Goal: Task Accomplishment & Management: Use online tool/utility

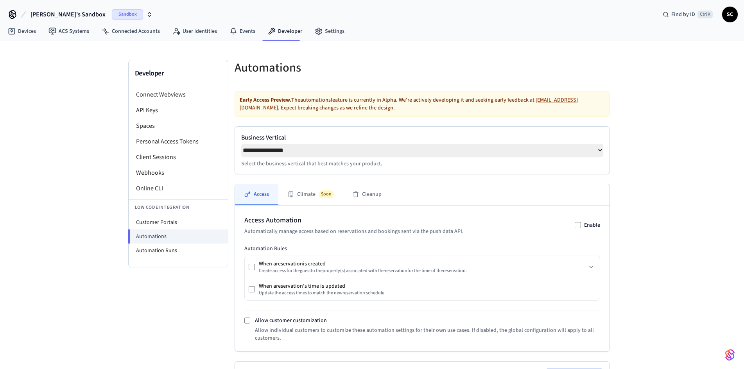
select select "**********"
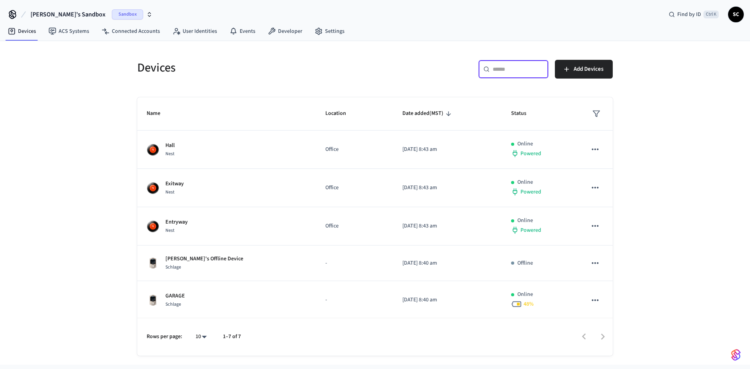
click at [506, 73] on input "text" at bounding box center [517, 69] width 51 height 8
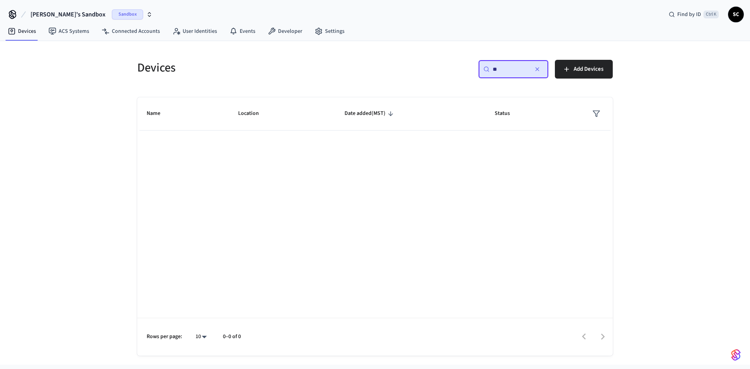
type input "*"
type input "**********"
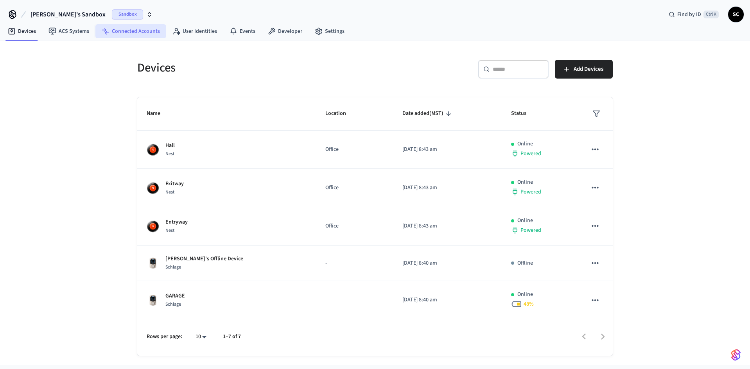
click at [125, 28] on link "Connected Accounts" at bounding box center [130, 31] width 71 height 14
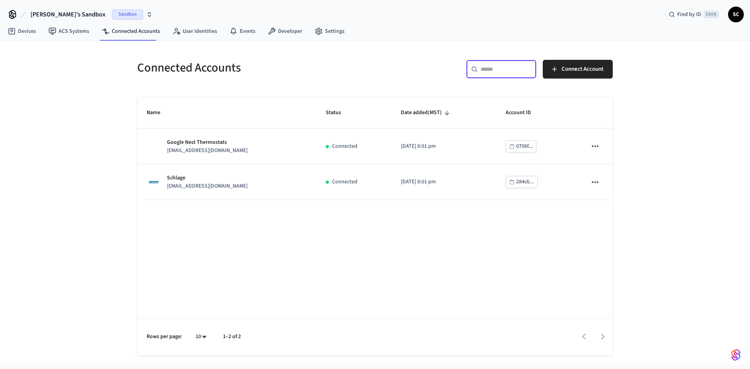
click at [499, 68] on input "text" at bounding box center [505, 69] width 51 height 8
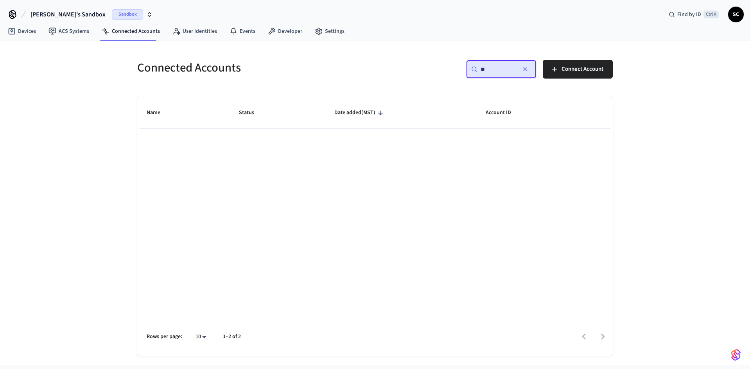
type input "*"
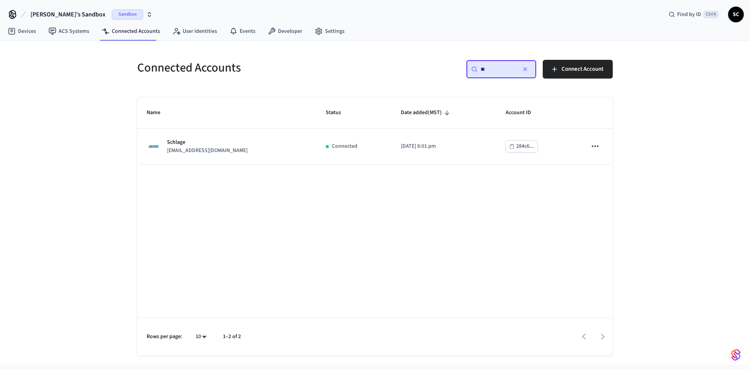
type input "*"
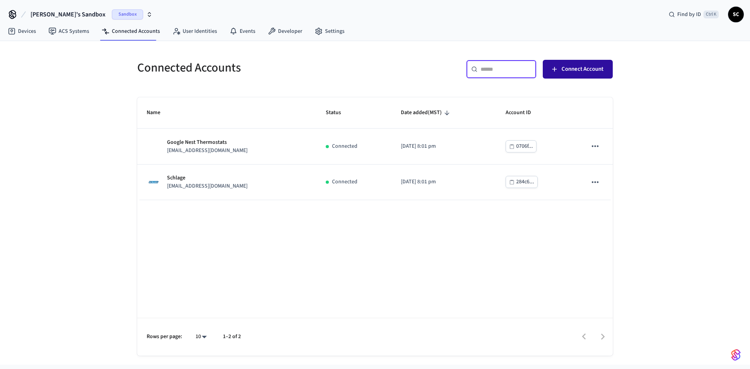
click at [559, 65] on button "Connect Account" at bounding box center [577, 69] width 70 height 19
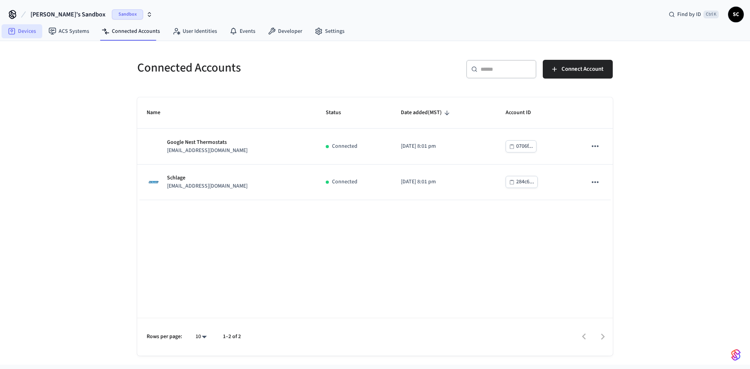
click at [28, 29] on link "Devices" at bounding box center [22, 31] width 41 height 14
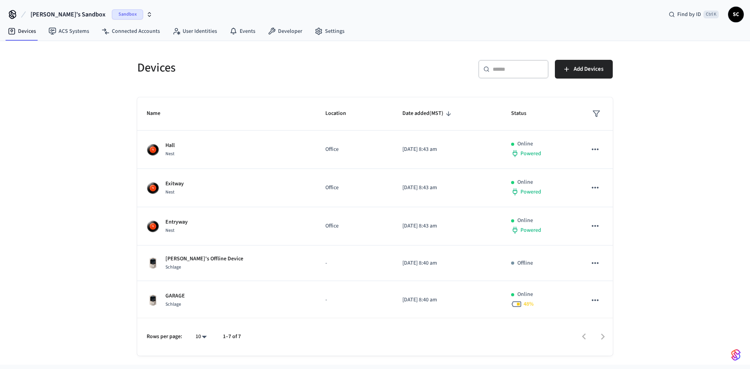
click at [112, 13] on span "Sandbox" at bounding box center [127, 14] width 31 height 10
click at [35, 66] on span "New Workspace" at bounding box center [38, 67] width 37 height 8
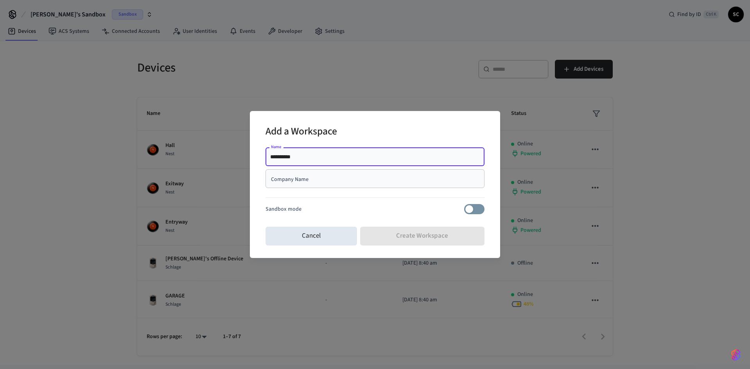
type input "**********"
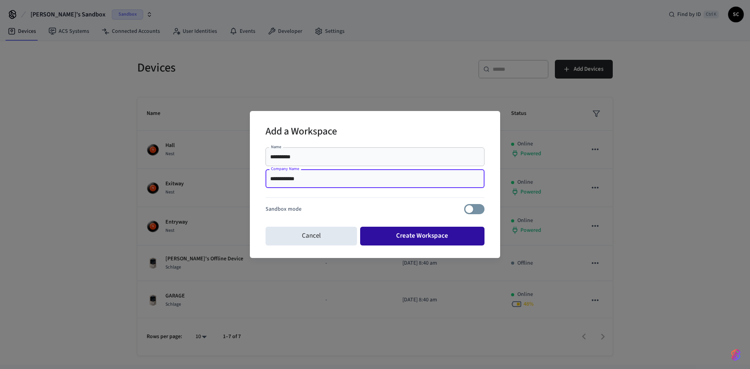
type input "**********"
click at [419, 233] on button "Create Workspace" at bounding box center [422, 236] width 125 height 19
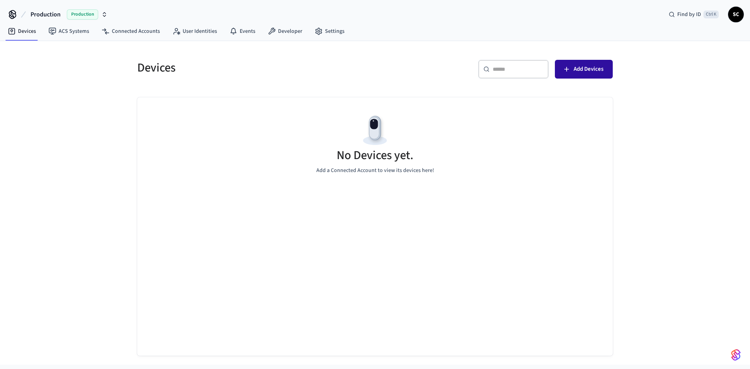
click at [585, 68] on span "Add Devices" at bounding box center [588, 69] width 30 height 10
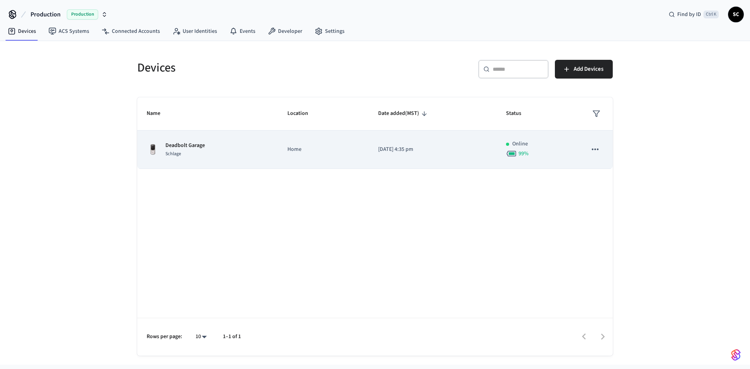
click at [595, 149] on icon "sticky table" at bounding box center [594, 150] width 7 height 2
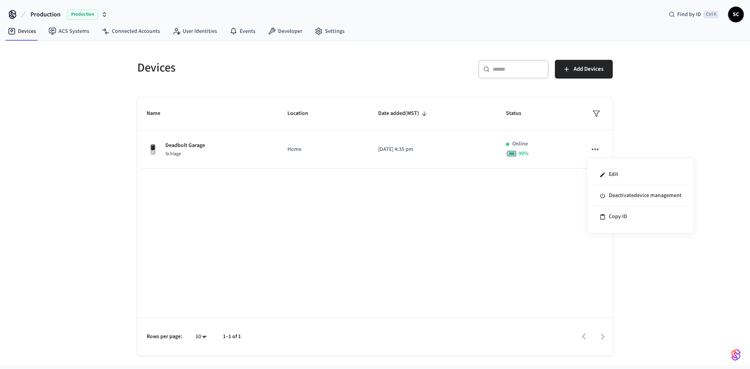
click at [403, 215] on div at bounding box center [375, 184] width 750 height 369
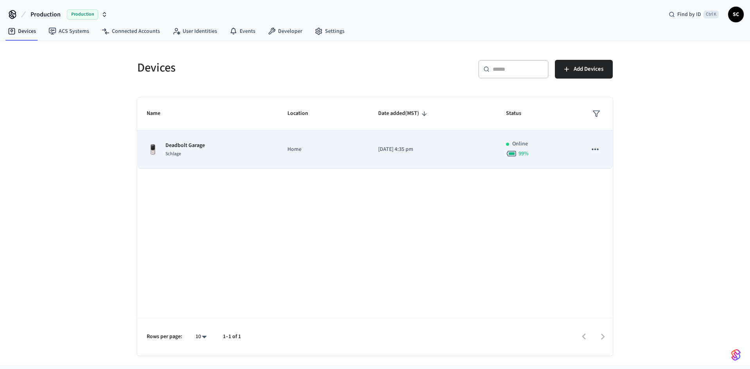
click at [298, 149] on p "Home" at bounding box center [323, 149] width 72 height 8
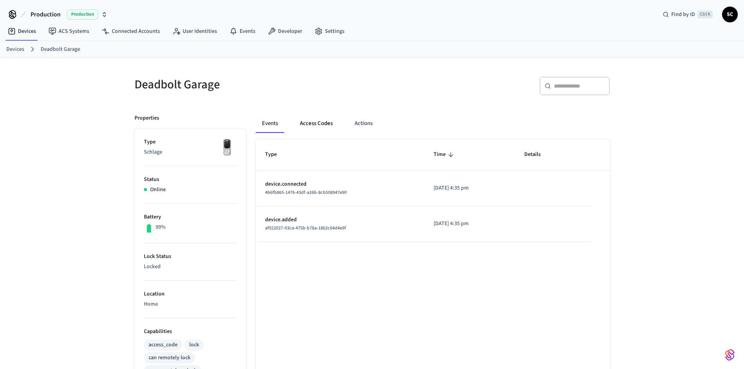
click at [319, 122] on button "Access Codes" at bounding box center [315, 123] width 45 height 19
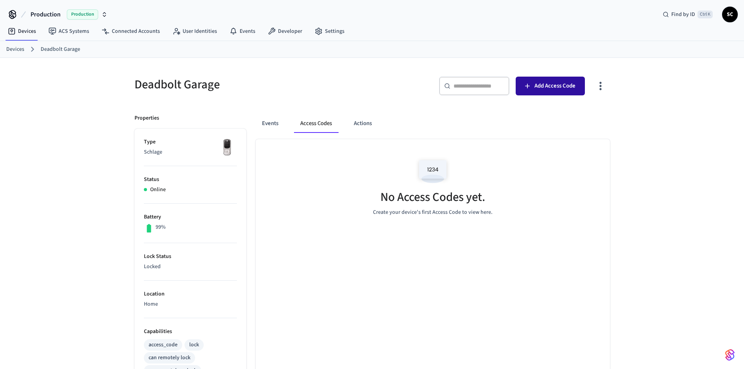
click at [562, 84] on span "Add Access Code" at bounding box center [554, 86] width 41 height 10
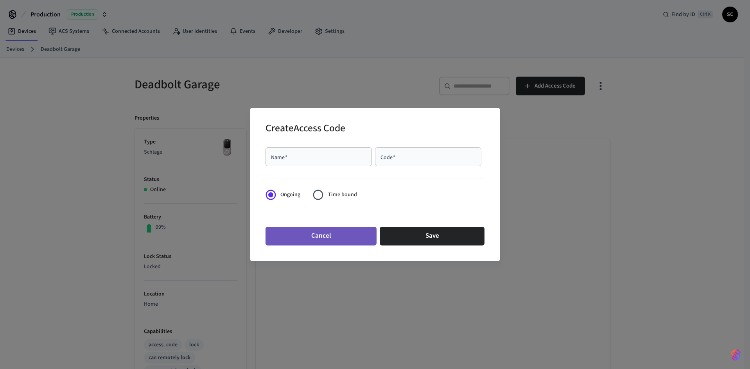
click at [323, 232] on button "Cancel" at bounding box center [320, 236] width 111 height 19
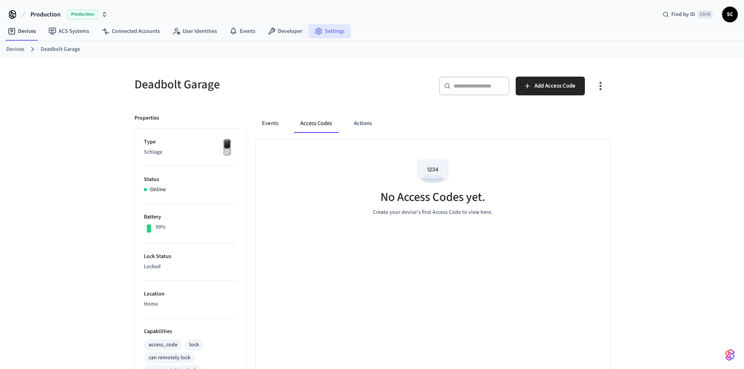
click at [327, 29] on link "Settings" at bounding box center [329, 31] width 42 height 14
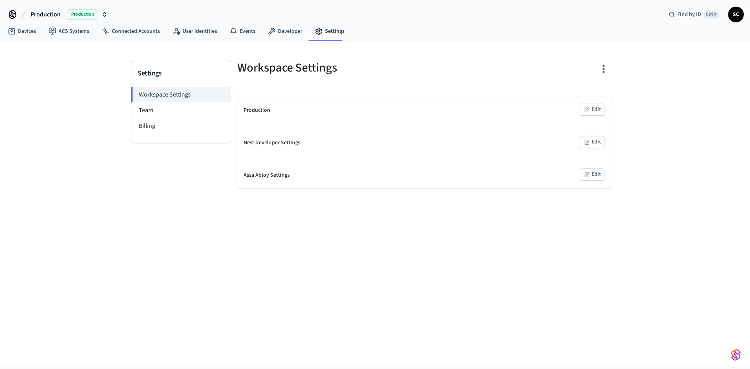
click at [280, 141] on div "Nest Developer Settings" at bounding box center [271, 143] width 57 height 8
click at [593, 140] on button "Edit" at bounding box center [592, 142] width 25 height 12
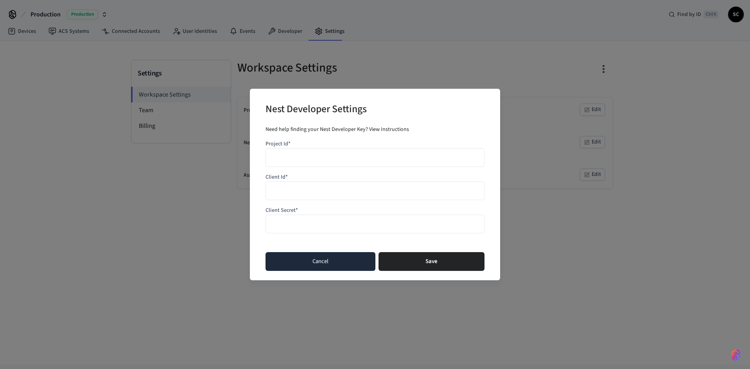
click at [320, 261] on button "Cancel" at bounding box center [320, 261] width 110 height 19
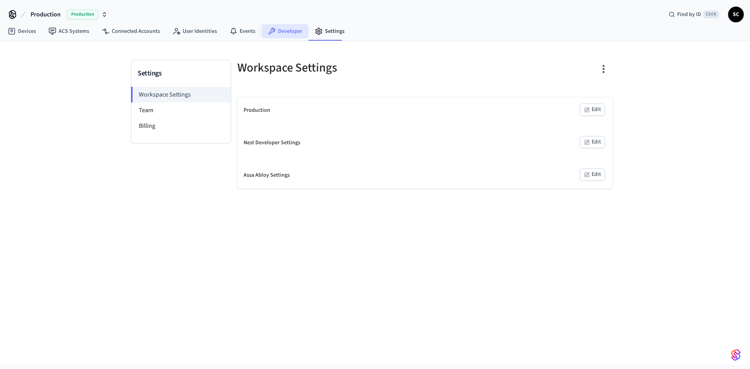
click at [286, 27] on link "Developer" at bounding box center [284, 31] width 47 height 14
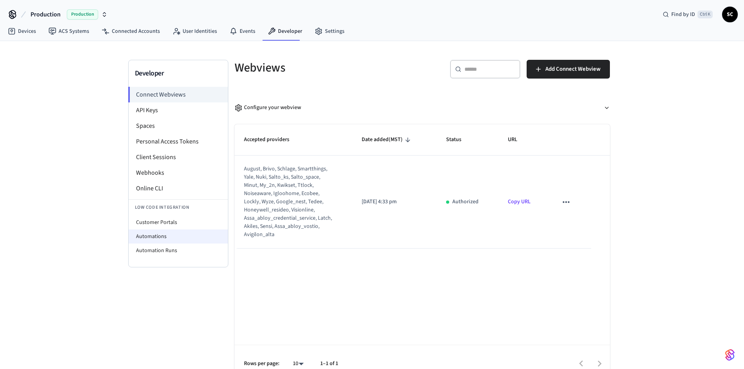
click at [165, 234] on li "Automations" at bounding box center [178, 236] width 99 height 14
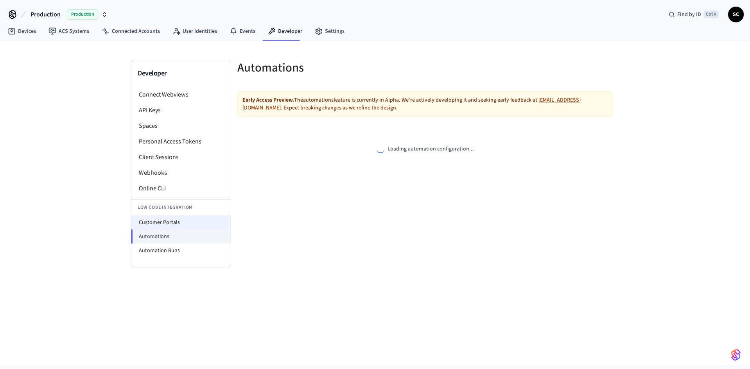
select select "**********"
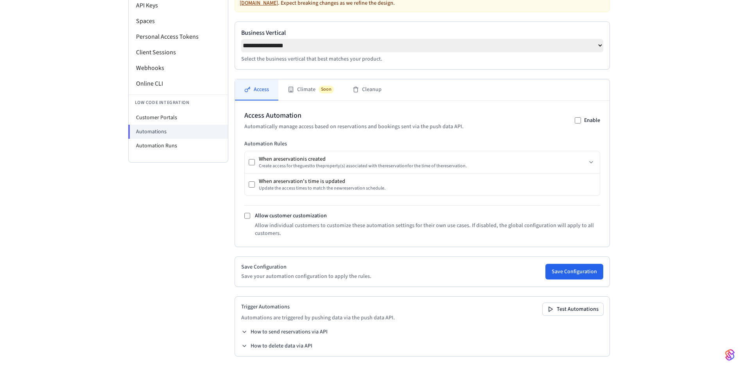
scroll to position [107, 0]
click at [577, 268] on button "Save Configuration" at bounding box center [574, 272] width 58 height 16
click at [311, 88] on button "Climate Soon" at bounding box center [310, 89] width 65 height 21
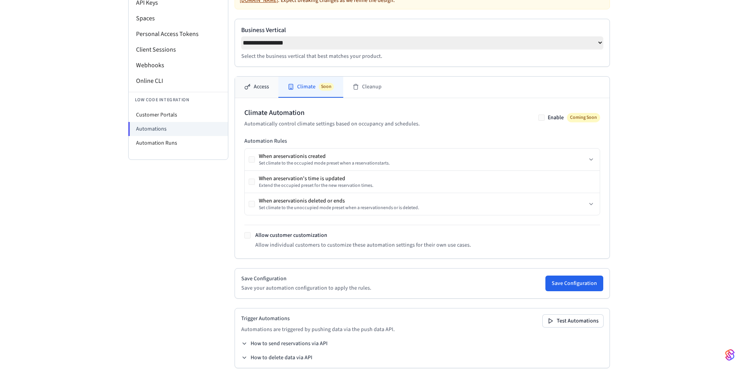
click at [261, 90] on button "Access" at bounding box center [256, 87] width 43 height 21
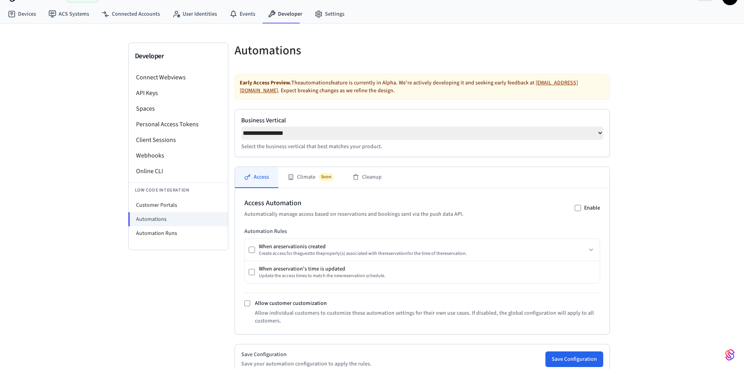
scroll to position [0, 0]
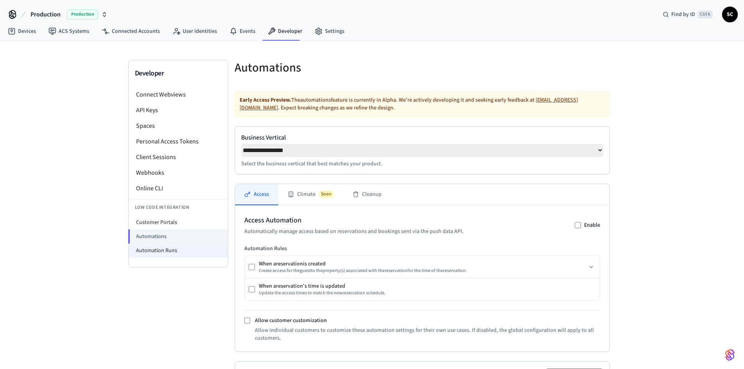
click at [167, 252] on li "Automation Runs" at bounding box center [178, 250] width 99 height 14
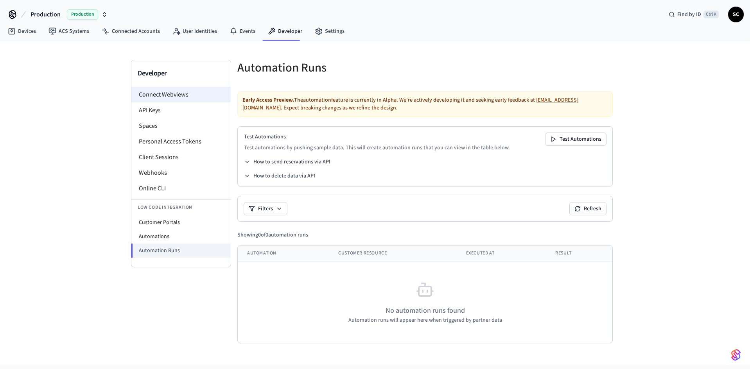
click at [163, 96] on li "Connect Webviews" at bounding box center [180, 95] width 99 height 16
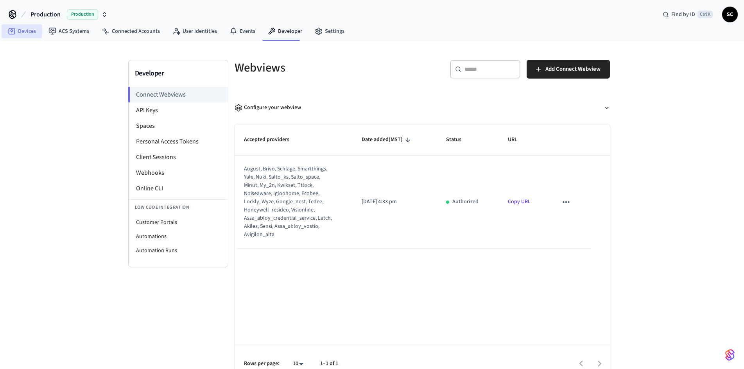
click at [28, 33] on link "Devices" at bounding box center [22, 31] width 41 height 14
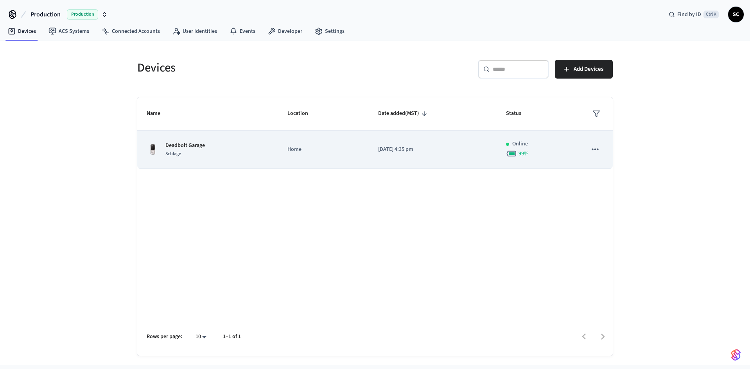
click at [594, 149] on icon "sticky table" at bounding box center [595, 149] width 10 height 10
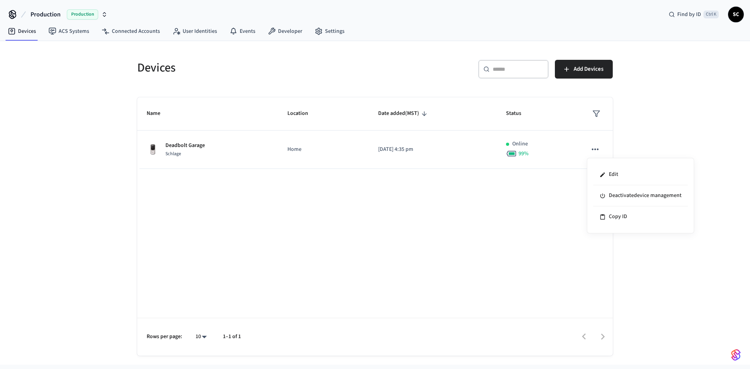
click at [433, 188] on div at bounding box center [375, 184] width 750 height 369
click at [11, 12] on icon at bounding box center [12, 14] width 6 height 6
click at [734, 13] on span "SC" at bounding box center [735, 14] width 14 height 14
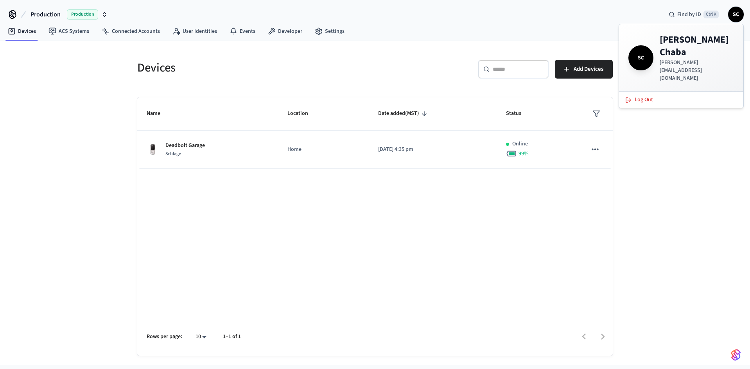
click at [640, 47] on span "SC" at bounding box center [641, 58] width 22 height 22
click at [326, 29] on link "Settings" at bounding box center [329, 31] width 42 height 14
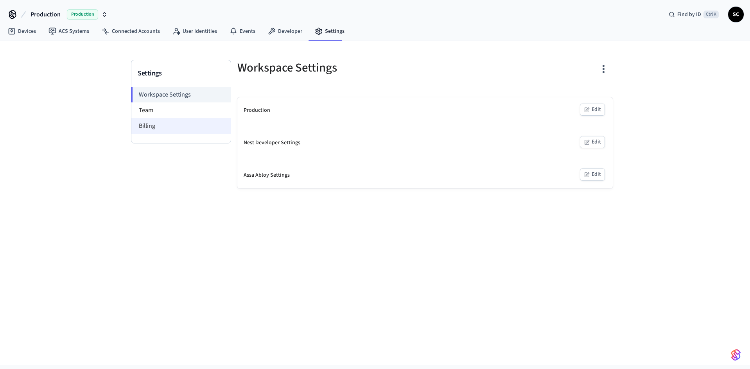
click at [145, 123] on li "Billing" at bounding box center [180, 126] width 99 height 16
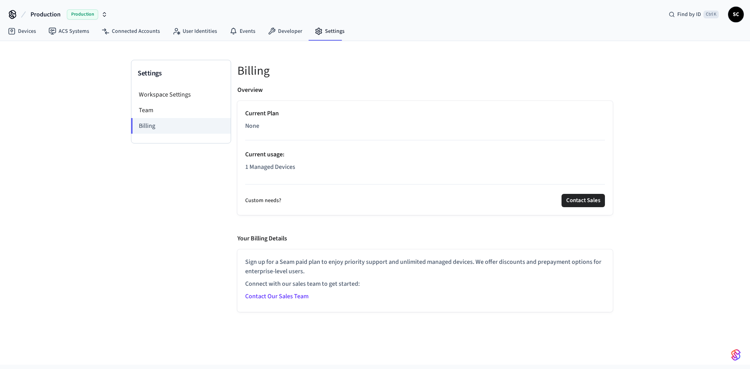
click at [255, 118] on div "Current Plan None Current usage : 1 Managed Devices" at bounding box center [425, 142] width 360 height 66
click at [263, 125] on p "None" at bounding box center [425, 125] width 360 height 9
click at [273, 165] on p "1 Managed Devices" at bounding box center [425, 166] width 360 height 9
click at [127, 34] on link "Connected Accounts" at bounding box center [130, 31] width 71 height 14
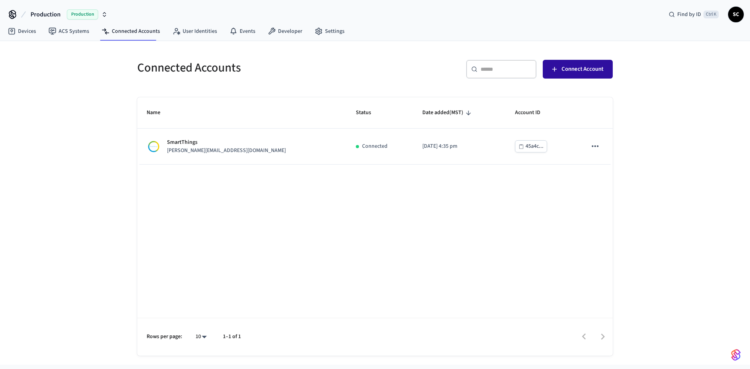
click at [578, 69] on span "Connect Account" at bounding box center [582, 69] width 42 height 10
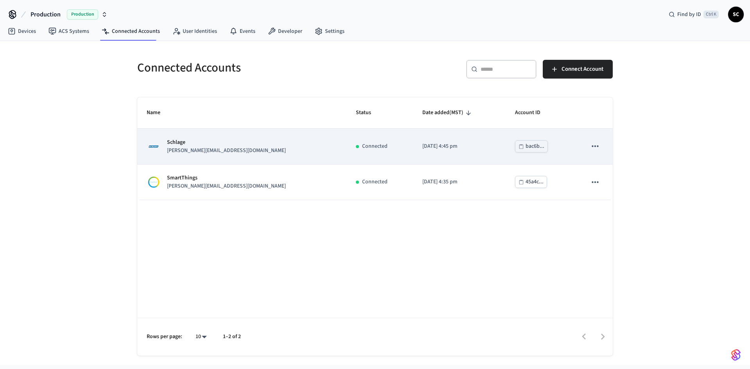
click at [229, 148] on div "Schlage steve@sbx.ca" at bounding box center [242, 146] width 190 height 16
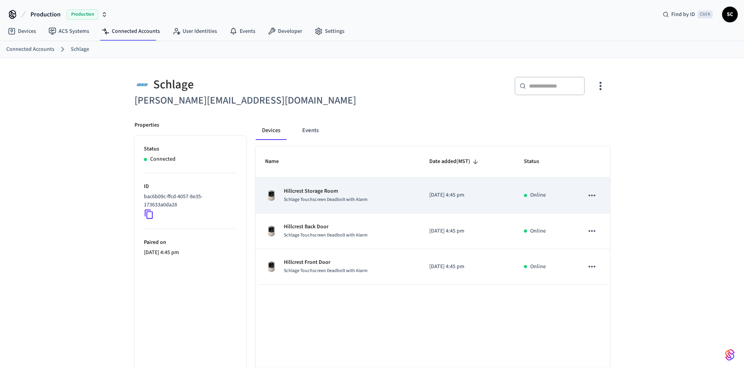
click at [482, 191] on p "[DATE] 4:45 pm" at bounding box center [467, 195] width 76 height 8
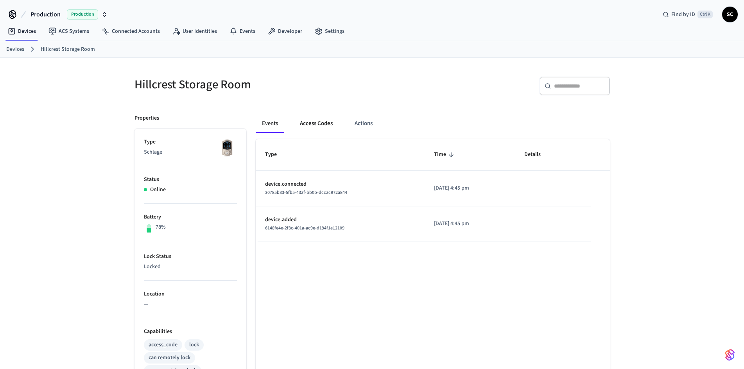
click at [319, 123] on button "Access Codes" at bounding box center [315, 123] width 45 height 19
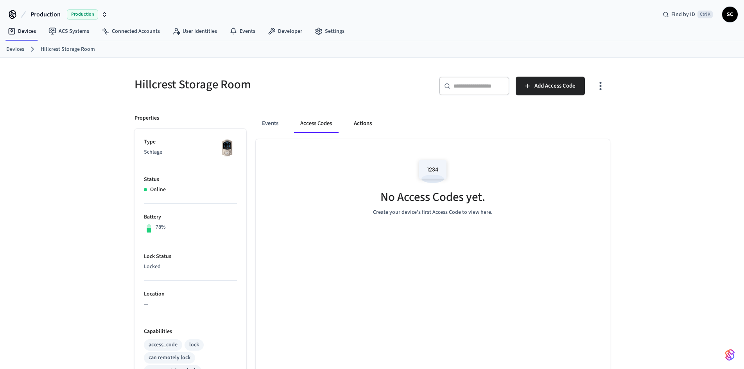
click at [368, 121] on button "Actions" at bounding box center [362, 123] width 30 height 19
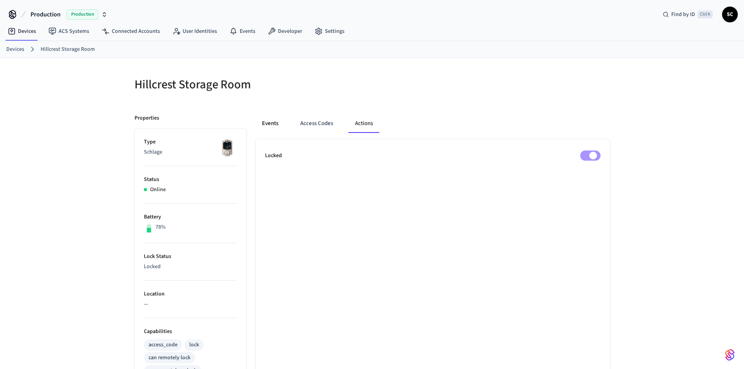
click at [268, 120] on button "Events" at bounding box center [270, 123] width 29 height 19
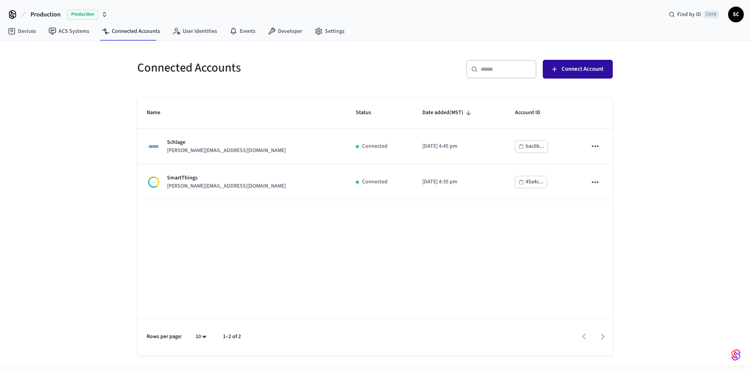
click at [586, 68] on span "Connect Account" at bounding box center [582, 69] width 42 height 10
click at [281, 33] on link "Developer" at bounding box center [284, 31] width 47 height 14
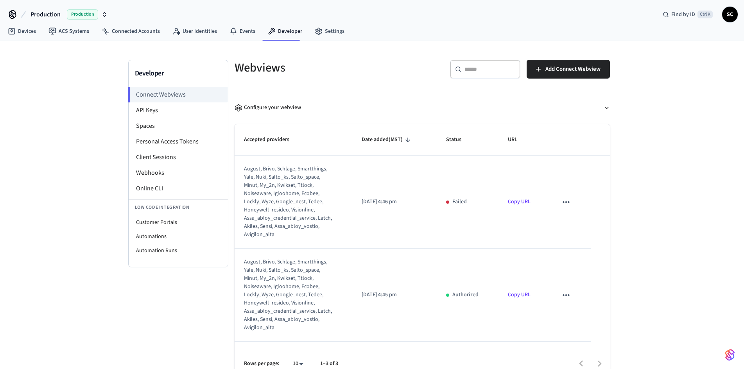
click at [561, 202] on icon "sticky table" at bounding box center [566, 202] width 10 height 10
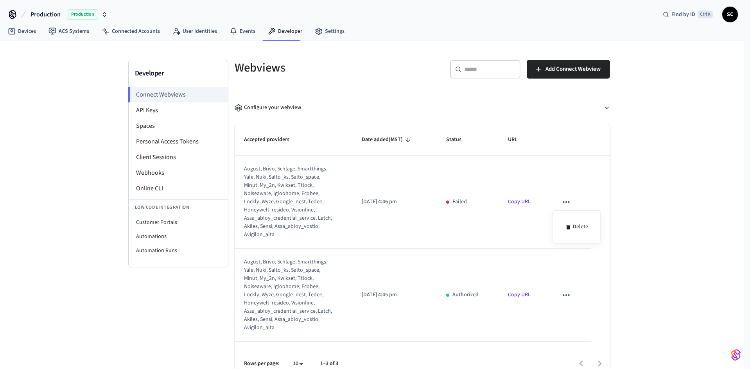
click at [561, 182] on div at bounding box center [375, 184] width 750 height 369
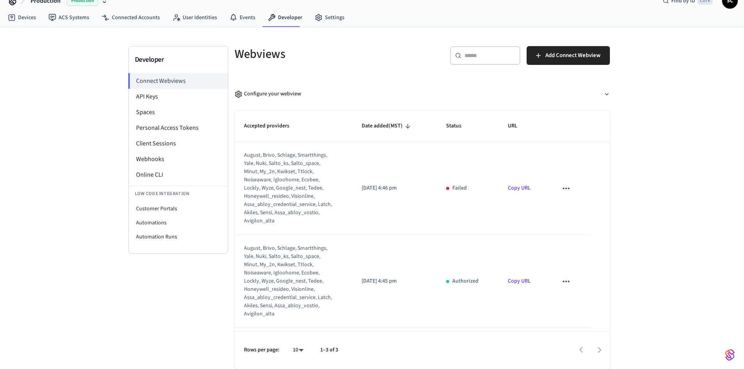
click at [300, 184] on div "august, brivo, schlage, smartthings, yale, nuki, salto_ks, salto_space, minut, …" at bounding box center [288, 188] width 89 height 74
click at [562, 188] on icon "sticky table" at bounding box center [565, 189] width 7 height 2
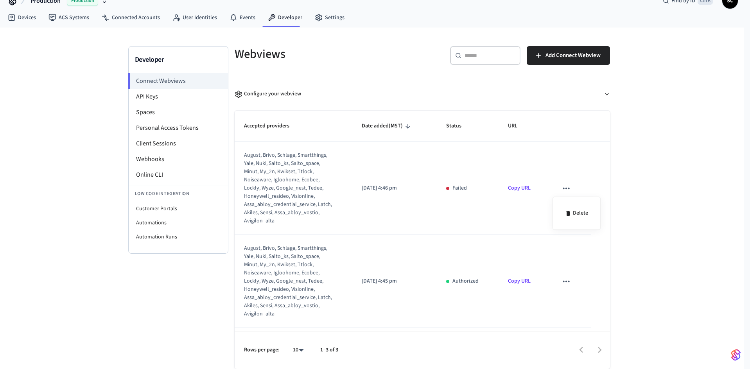
click at [560, 283] on div at bounding box center [375, 184] width 750 height 369
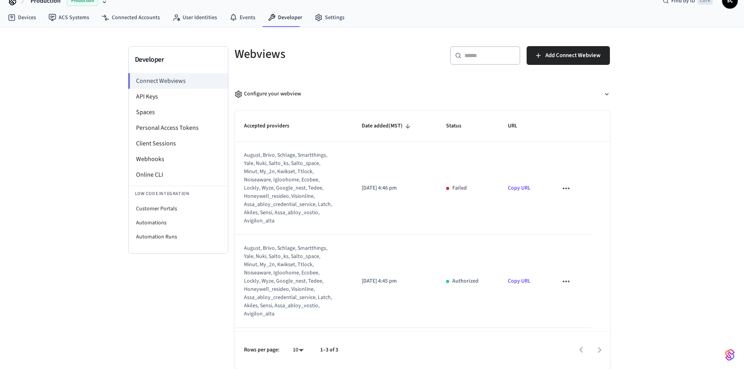
click at [562, 281] on body "Production Production Find by ID Ctrl K SC Devices ACS Systems Connected Accoun…" at bounding box center [372, 177] width 744 height 383
click at [561, 282] on icon "sticky table" at bounding box center [566, 281] width 10 height 10
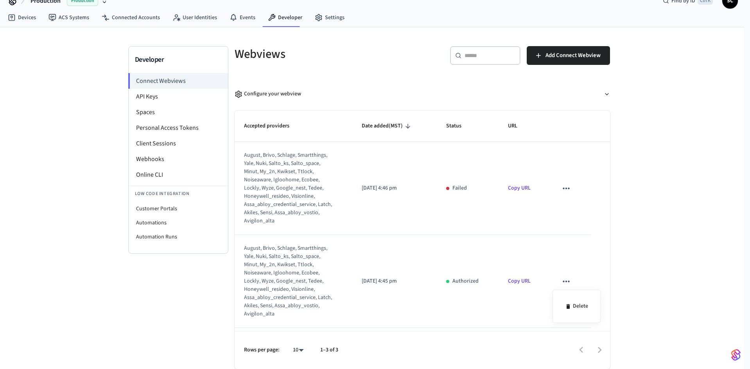
click at [573, 242] on div at bounding box center [375, 184] width 750 height 369
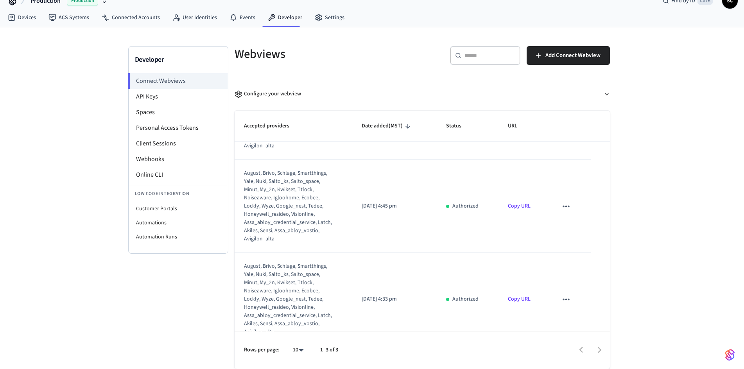
scroll to position [90, 0]
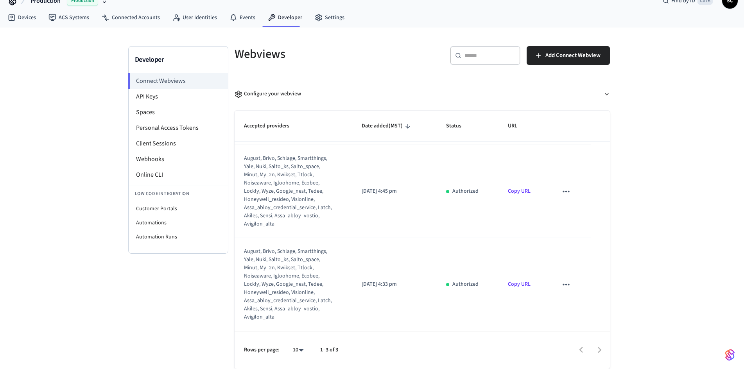
click at [281, 93] on div "Configure your webview" at bounding box center [267, 94] width 66 height 8
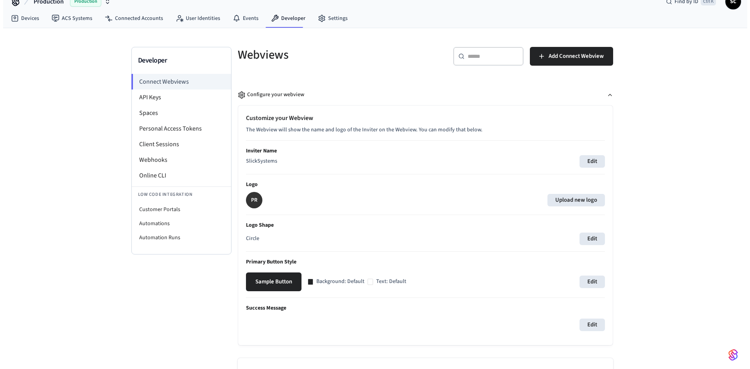
scroll to position [0, 0]
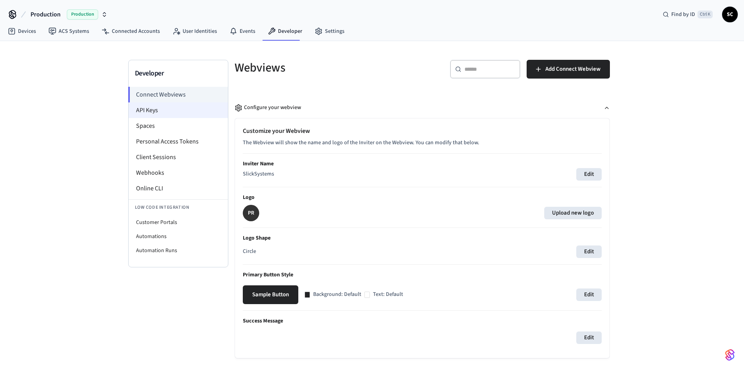
click at [151, 109] on li "API Keys" at bounding box center [178, 110] width 99 height 16
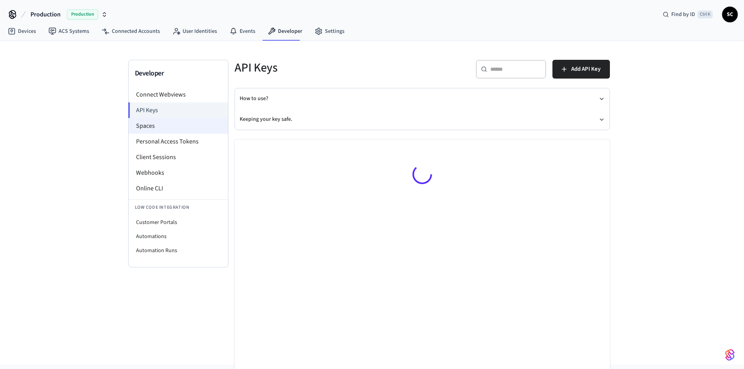
click at [146, 126] on li "Spaces" at bounding box center [178, 126] width 99 height 16
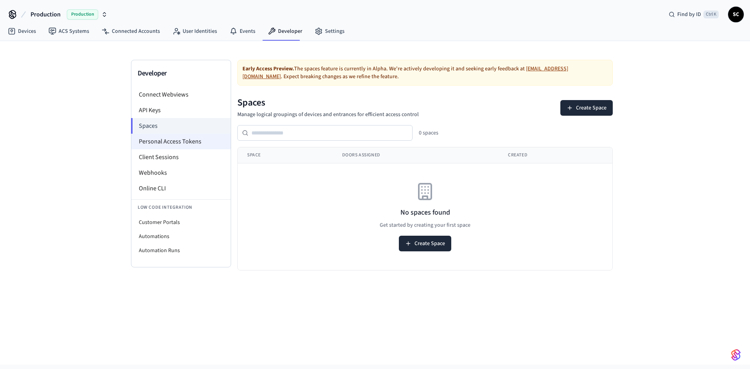
click at [170, 143] on li "Personal Access Tokens" at bounding box center [180, 142] width 99 height 16
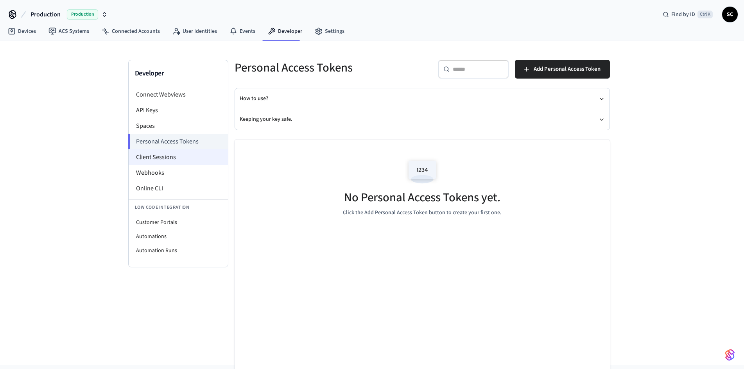
click at [160, 158] on li "Client Sessions" at bounding box center [178, 157] width 99 height 16
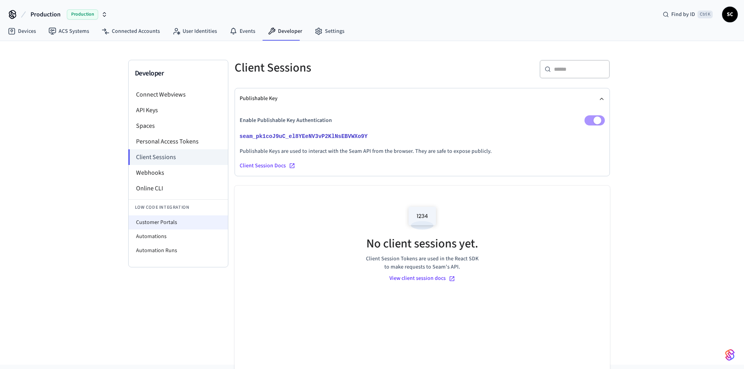
click at [160, 220] on li "Customer Portals" at bounding box center [178, 222] width 99 height 14
select select "**********"
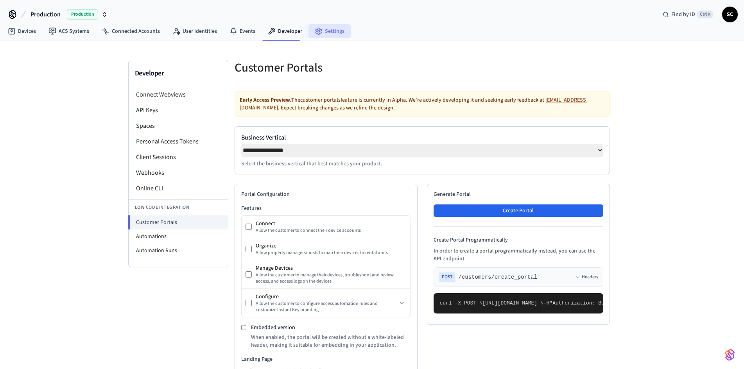
click at [326, 32] on link "Settings" at bounding box center [329, 31] width 42 height 14
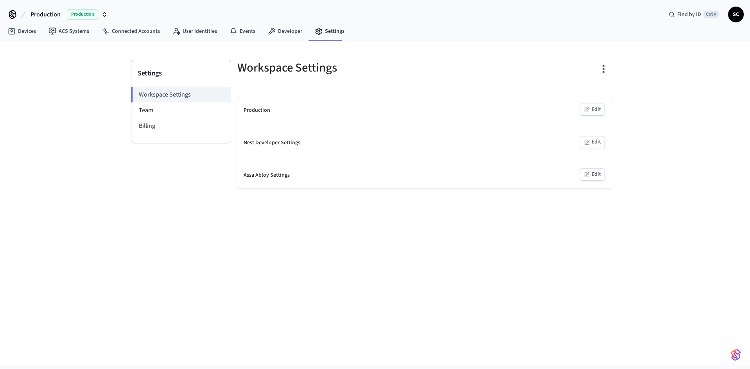
click at [281, 149] on div "Nest Developer Settings Edit" at bounding box center [424, 143] width 375 height 26
click at [594, 143] on button "Edit" at bounding box center [592, 142] width 25 height 12
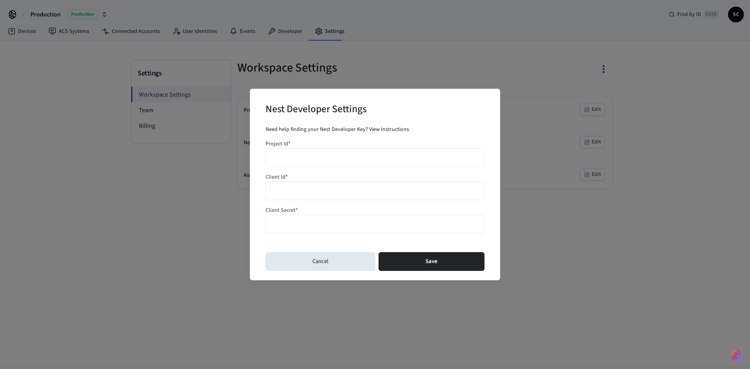
click at [348, 162] on input "Project Id*" at bounding box center [374, 157] width 209 height 11
click at [384, 128] on link "View Instructions" at bounding box center [389, 129] width 40 height 8
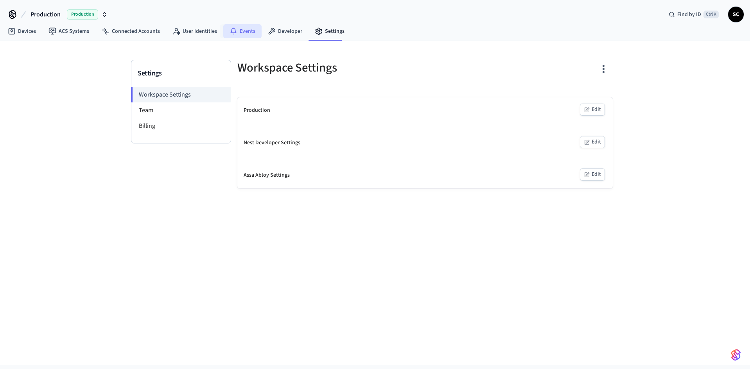
click at [247, 30] on link "Events" at bounding box center [242, 31] width 38 height 14
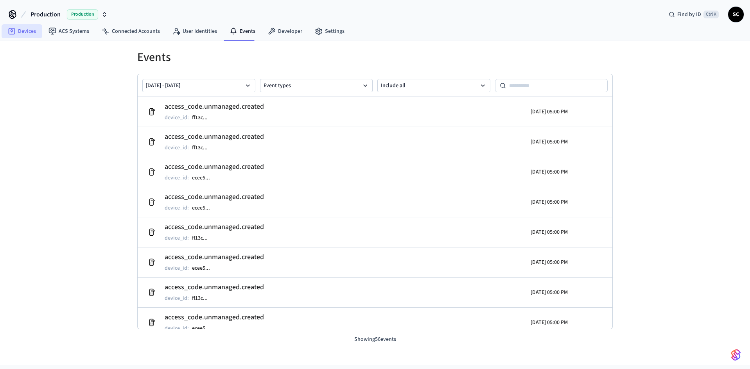
click at [28, 32] on link "Devices" at bounding box center [22, 31] width 41 height 14
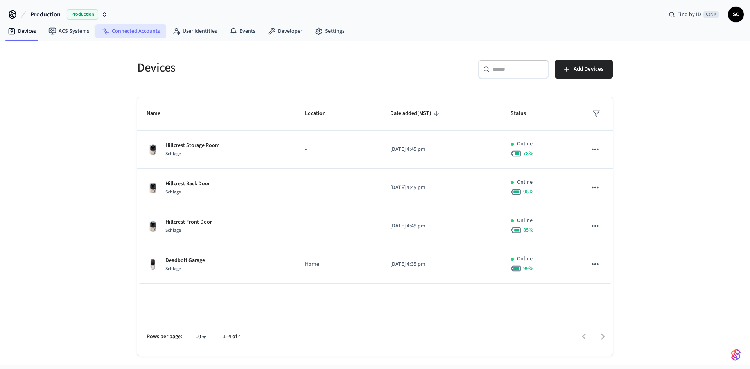
click at [128, 30] on link "Connected Accounts" at bounding box center [130, 31] width 71 height 14
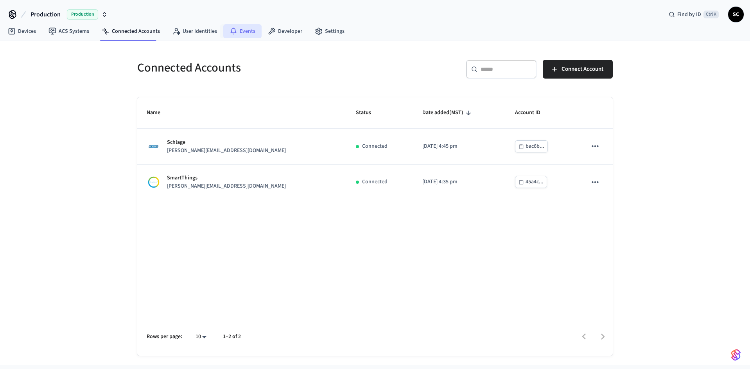
click at [240, 30] on link "Events" at bounding box center [242, 31] width 38 height 14
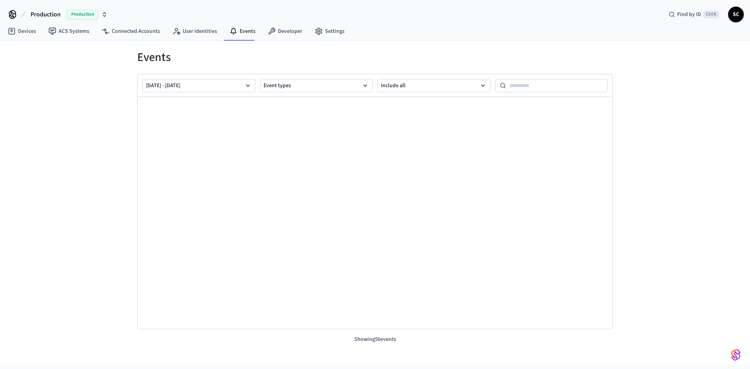
scroll to position [1103, 0]
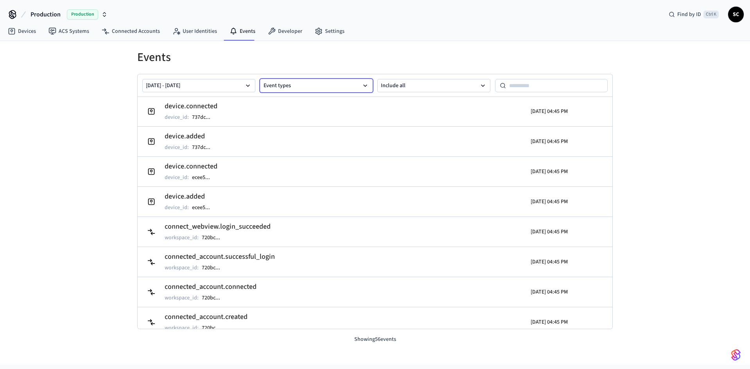
click at [313, 79] on button "Event types" at bounding box center [316, 85] width 113 height 13
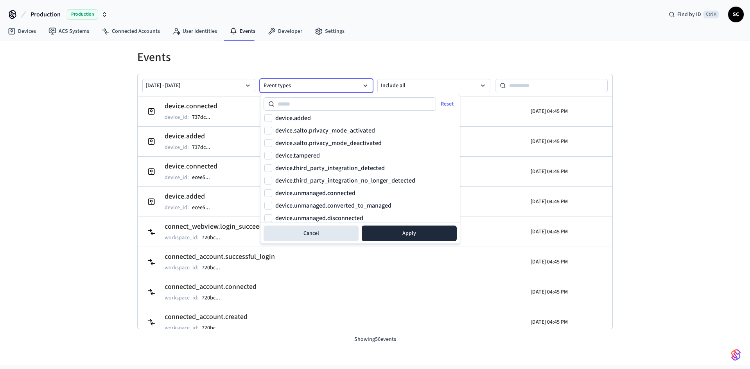
scroll to position [0, 0]
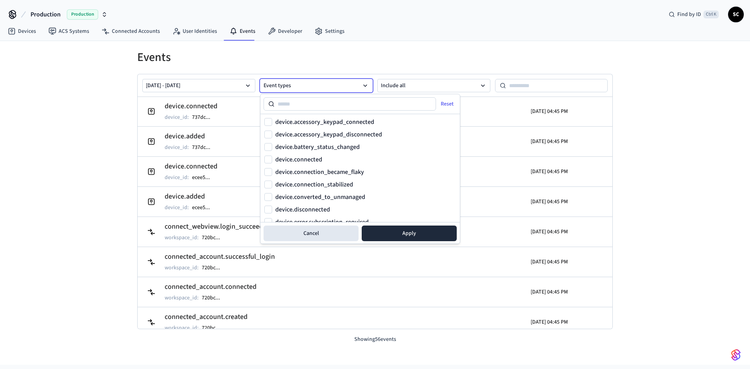
click at [419, 59] on h1 "Events" at bounding box center [374, 57] width 475 height 14
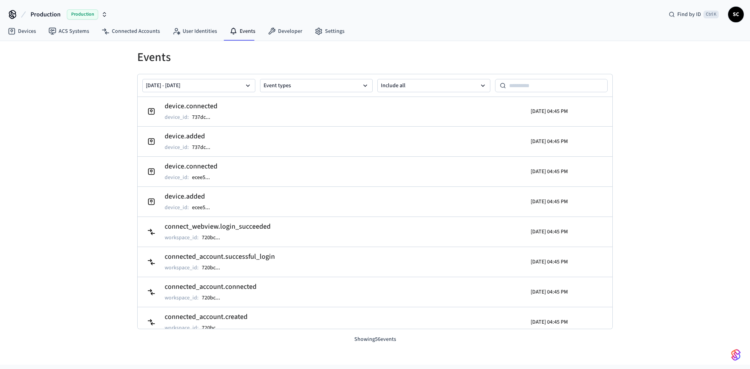
click at [221, 64] on div "Events [DATE] - [DATE] Event types Include all connect_webview.login_failed wor…" at bounding box center [375, 196] width 488 height 293
click at [73, 32] on link "ACS Systems" at bounding box center [68, 31] width 53 height 14
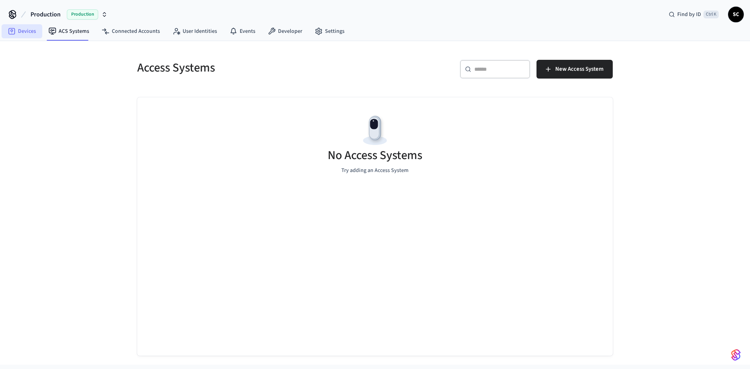
click at [23, 30] on link "Devices" at bounding box center [22, 31] width 41 height 14
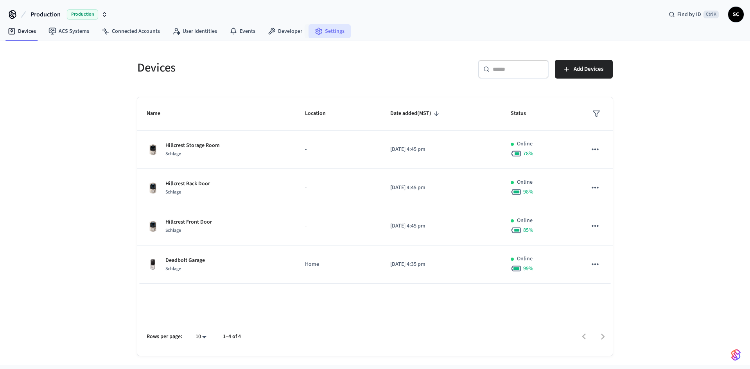
click at [334, 34] on link "Settings" at bounding box center [329, 31] width 42 height 14
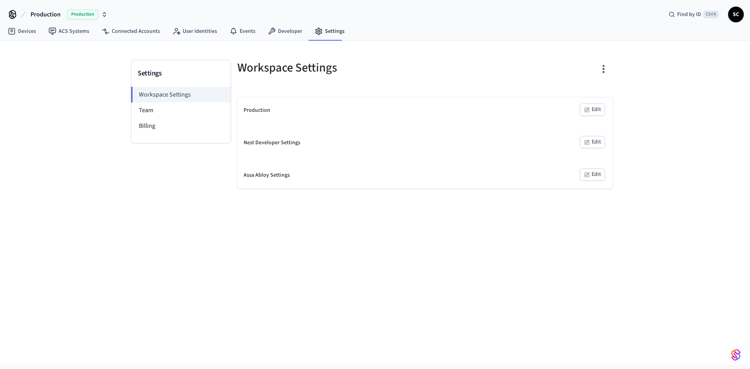
click at [593, 112] on button "Edit" at bounding box center [592, 110] width 25 height 12
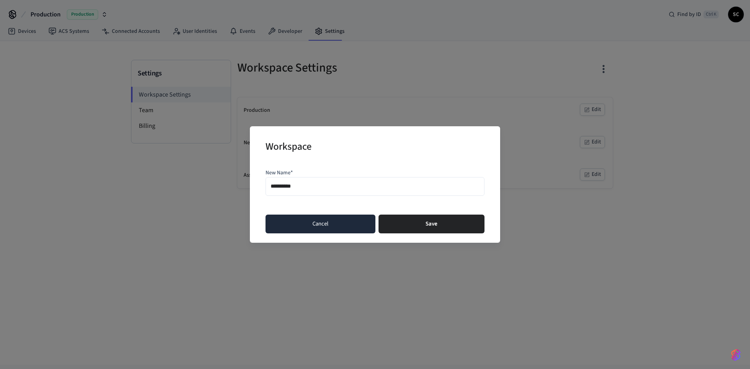
click at [322, 225] on button "Cancel" at bounding box center [320, 224] width 110 height 19
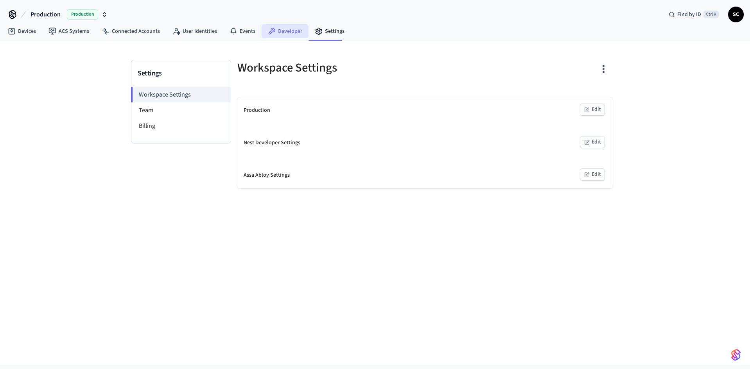
click at [290, 30] on link "Developer" at bounding box center [284, 31] width 47 height 14
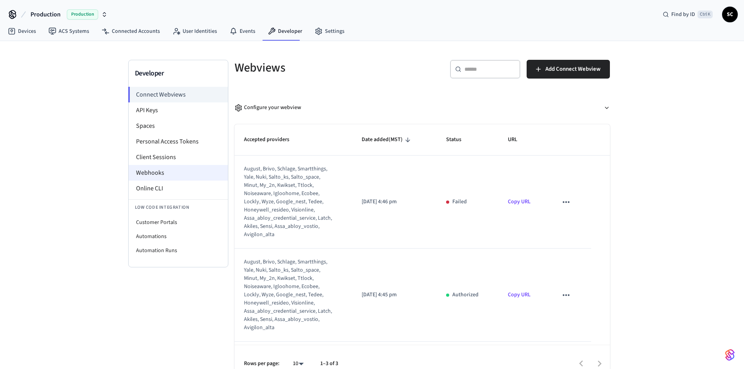
click at [161, 169] on li "Webhooks" at bounding box center [178, 173] width 99 height 16
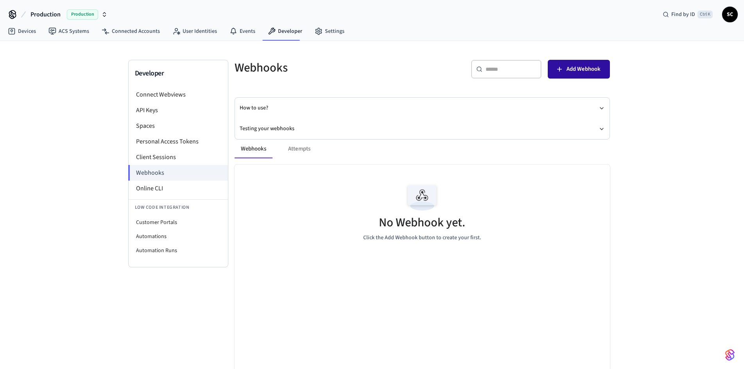
click at [577, 68] on span "Add Webhook" at bounding box center [583, 69] width 34 height 10
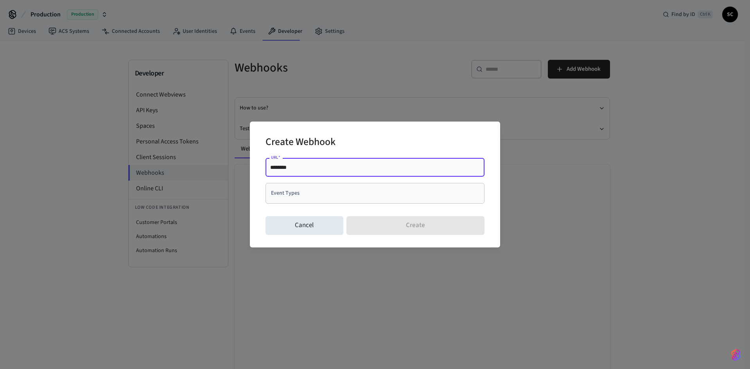
click at [335, 195] on input "Event Types" at bounding box center [369, 193] width 200 height 14
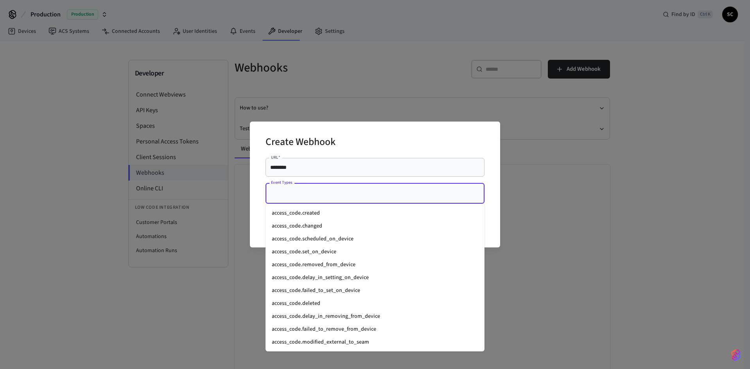
click at [348, 211] on li "access_code.created" at bounding box center [374, 213] width 219 height 13
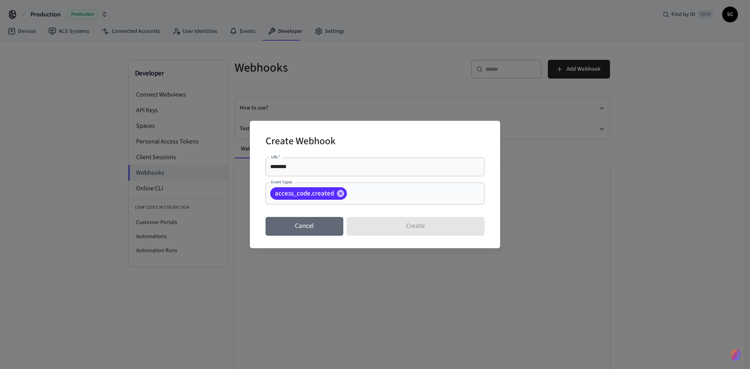
click at [304, 224] on button "Cancel" at bounding box center [304, 226] width 78 height 19
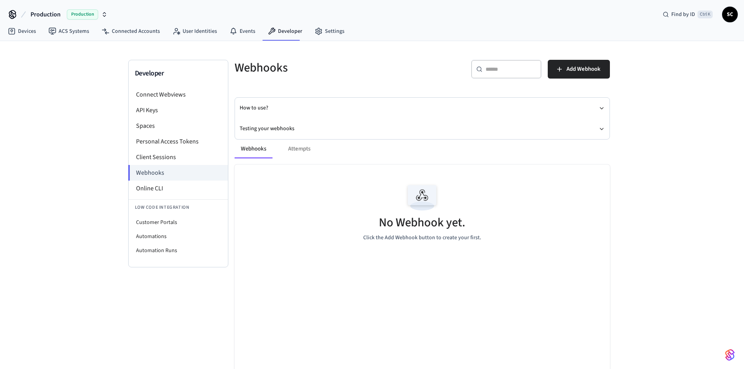
click at [298, 148] on div "Webhooks Attempts" at bounding box center [421, 149] width 375 height 19
click at [283, 128] on button "Testing your webhooks" at bounding box center [422, 128] width 365 height 21
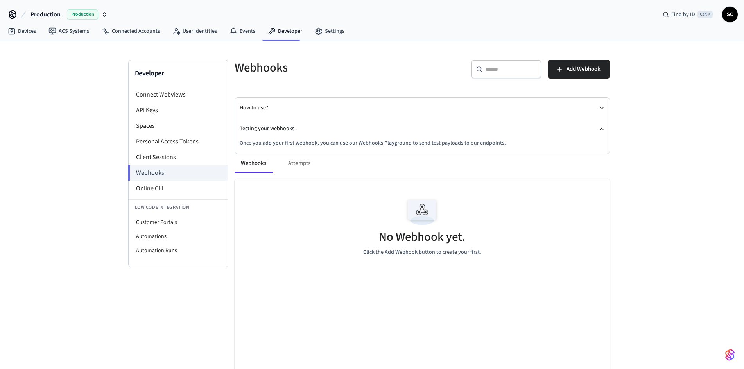
click at [283, 128] on button "Testing your webhooks" at bounding box center [422, 128] width 365 height 21
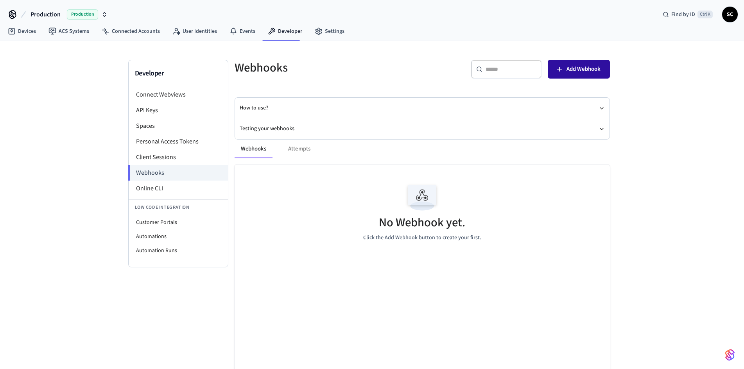
click at [580, 67] on span "Add Webhook" at bounding box center [583, 69] width 34 height 10
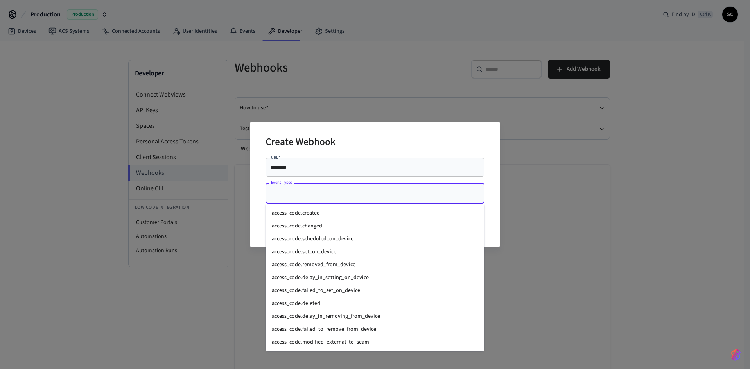
click at [347, 195] on input "Event Types" at bounding box center [369, 193] width 200 height 14
click at [323, 213] on li "access_code.created" at bounding box center [374, 213] width 219 height 13
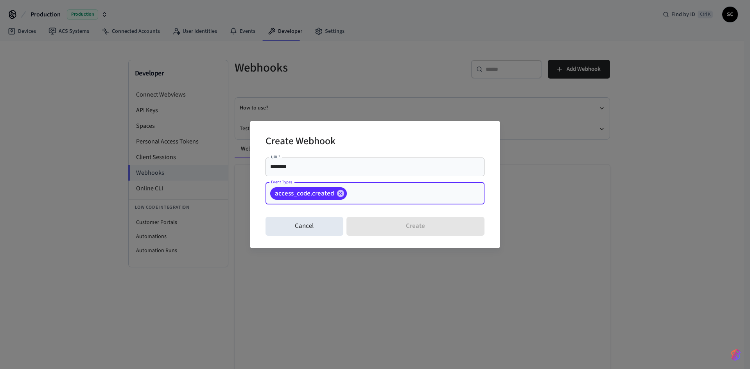
click at [354, 169] on input "********" at bounding box center [374, 167] width 209 height 8
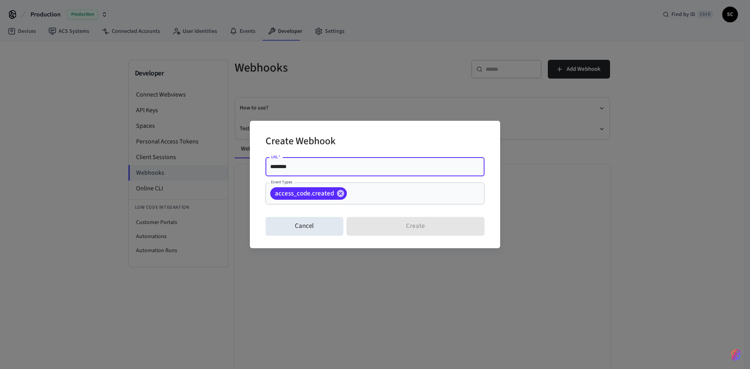
click at [418, 163] on input "********" at bounding box center [374, 167] width 209 height 8
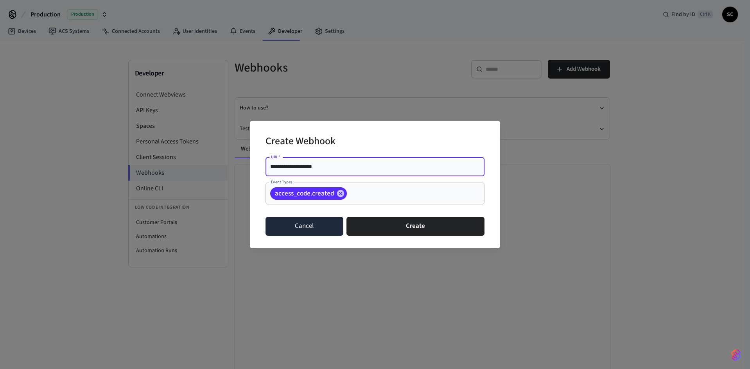
type input "**********"
click at [312, 228] on button "Cancel" at bounding box center [304, 226] width 78 height 19
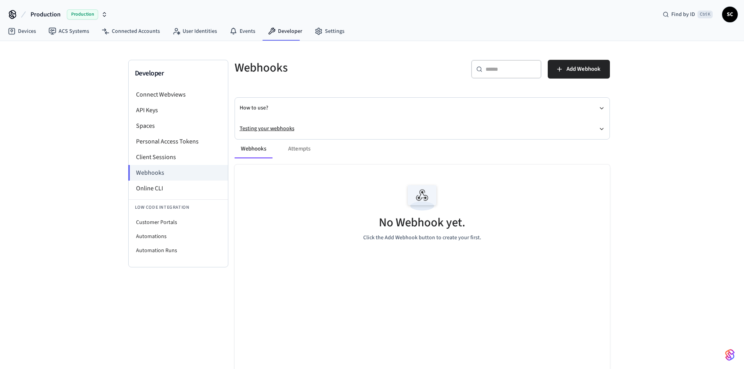
click at [279, 124] on button "Testing your webhooks" at bounding box center [422, 128] width 365 height 21
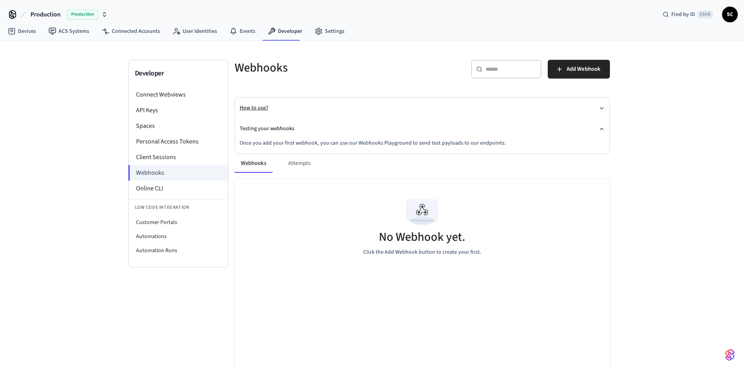
click at [258, 107] on button "How to use?" at bounding box center [422, 108] width 365 height 21
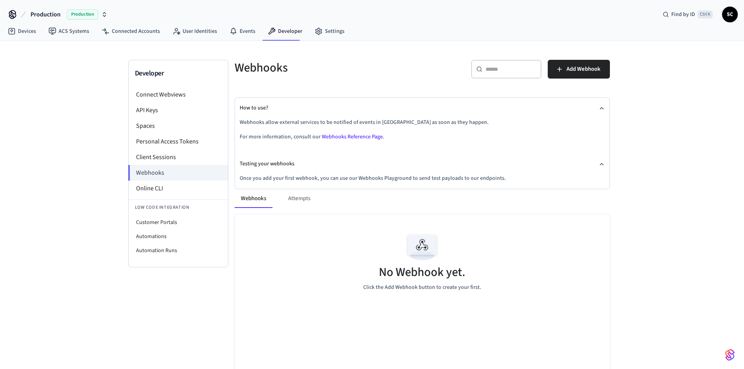
click at [360, 136] on link "Webhooks Reference Page" at bounding box center [352, 137] width 61 height 8
click at [413, 2] on div "Production Production Find by ID Ctrl K SC" at bounding box center [372, 11] width 744 height 23
